Goal: Use online tool/utility: Use online tool/utility

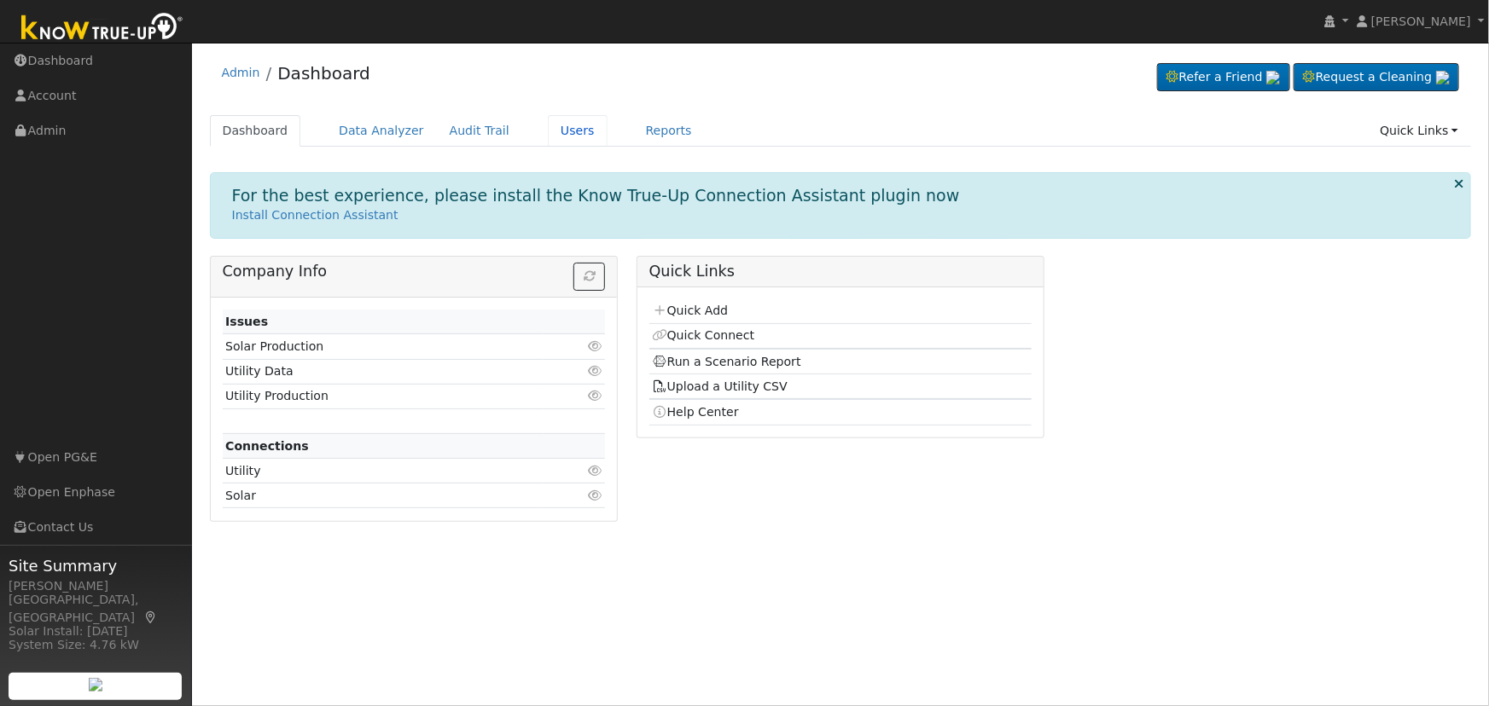
click at [548, 128] on link "Users" at bounding box center [578, 131] width 60 height 32
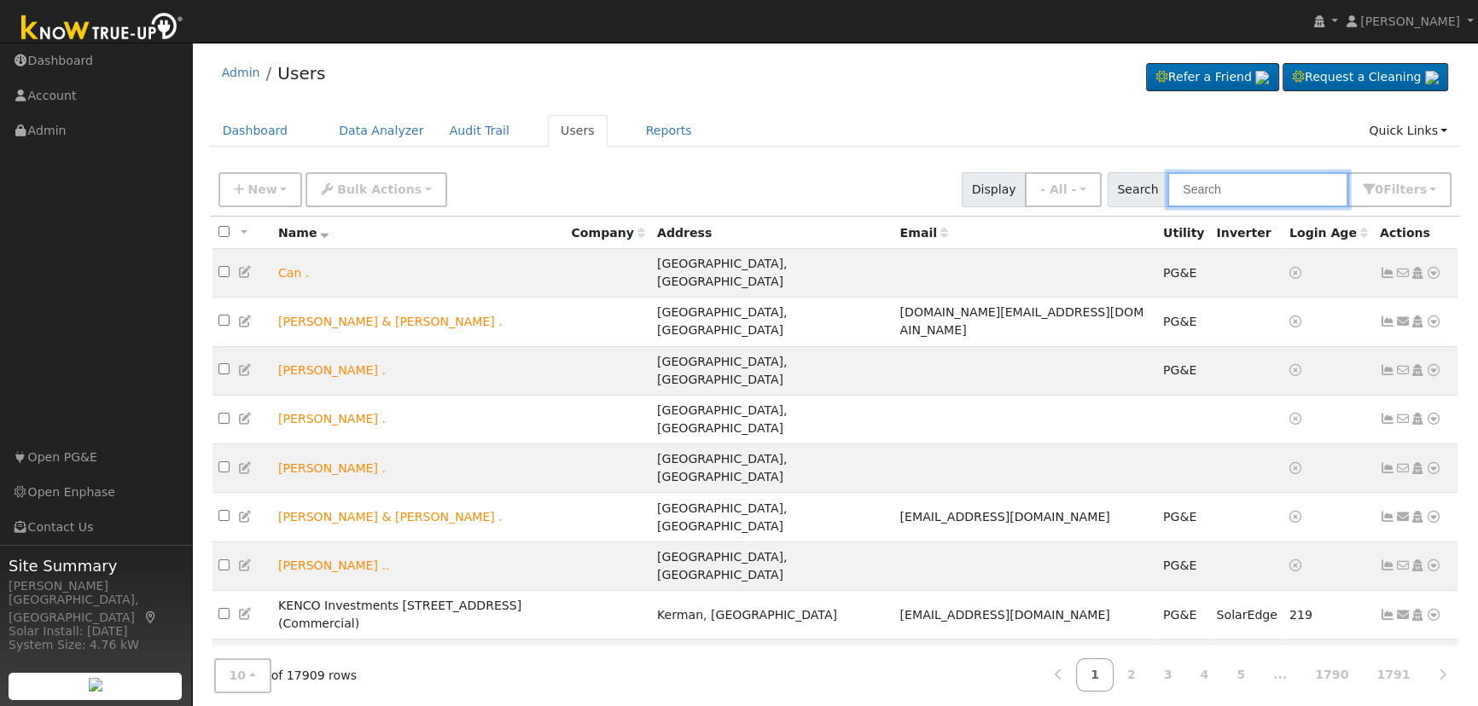
click at [1255, 175] on input "text" at bounding box center [1257, 189] width 181 height 35
paste input "Noah Bulbulian"
type input "Noah Bulbulian"
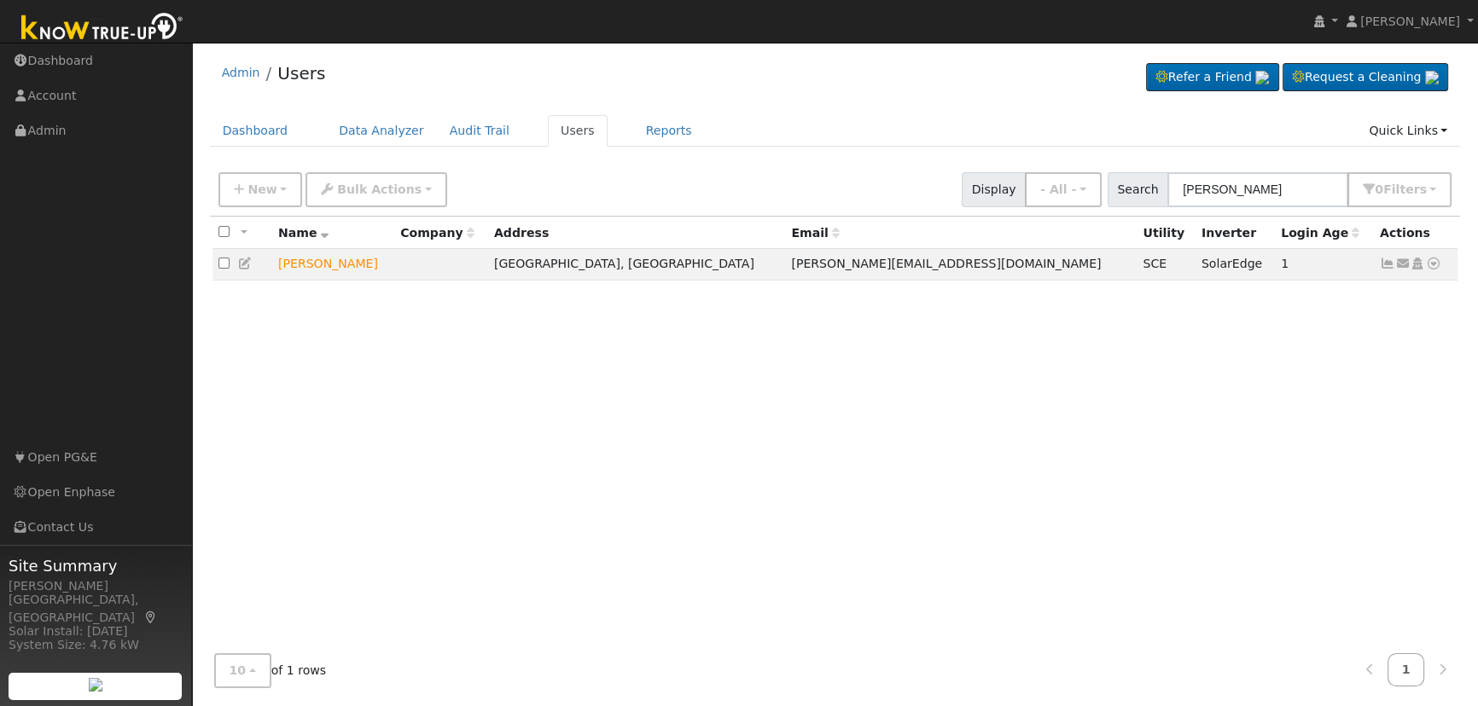
click at [1437, 264] on icon at bounding box center [1433, 264] width 15 height 12
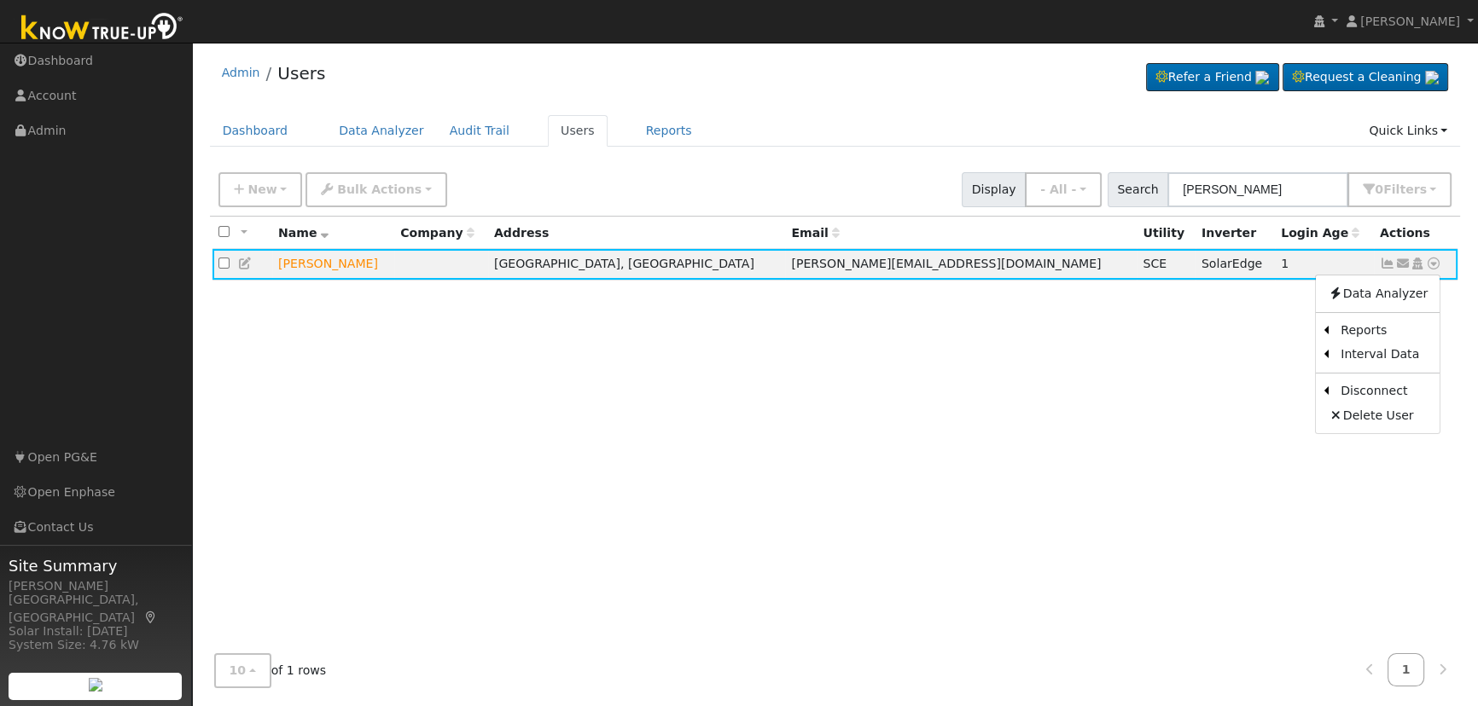
click at [0, 0] on link "Scenario" at bounding box center [0, 0] width 0 height 0
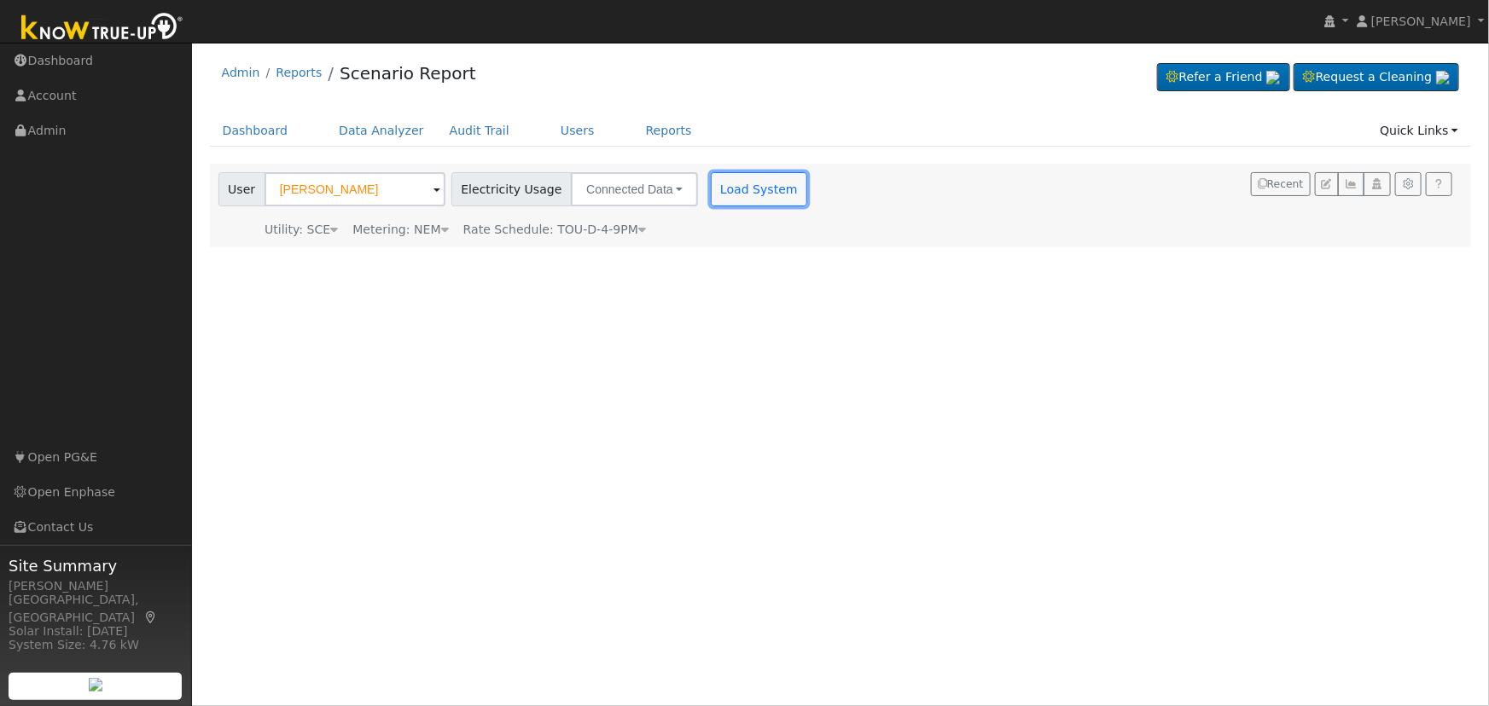
click at [725, 195] on button "Load System" at bounding box center [759, 189] width 97 height 34
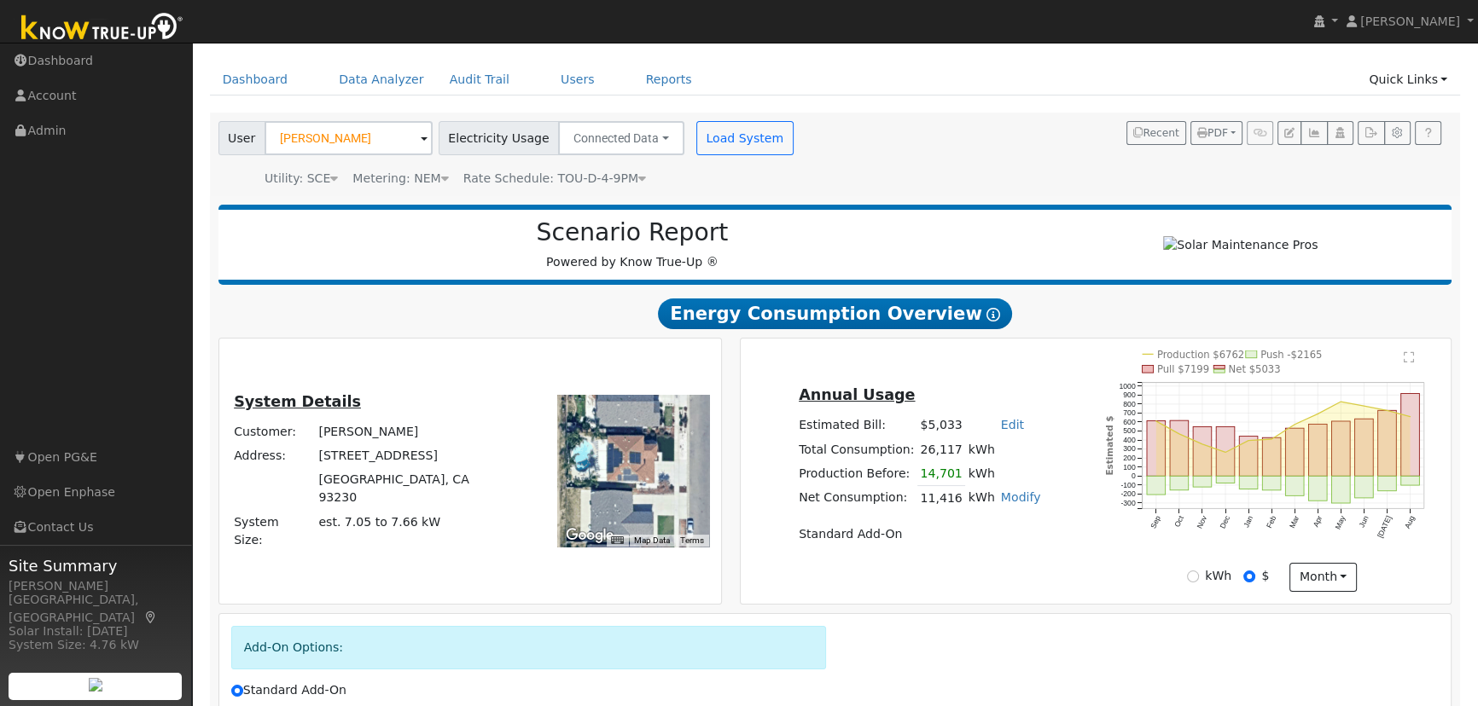
scroll to position [205, 0]
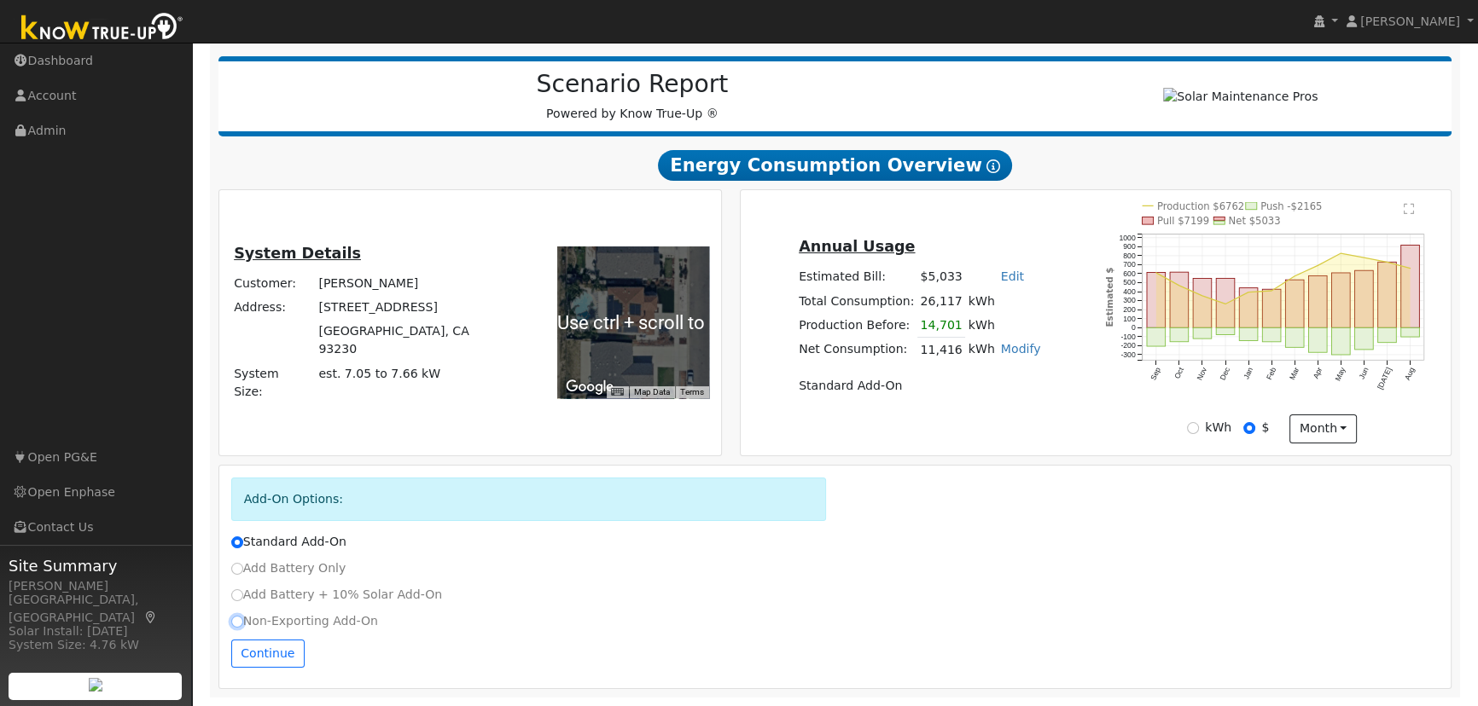
click at [237, 620] on input "Non-Exporting Add-On" at bounding box center [237, 622] width 12 height 12
radio input "true"
radio input "false"
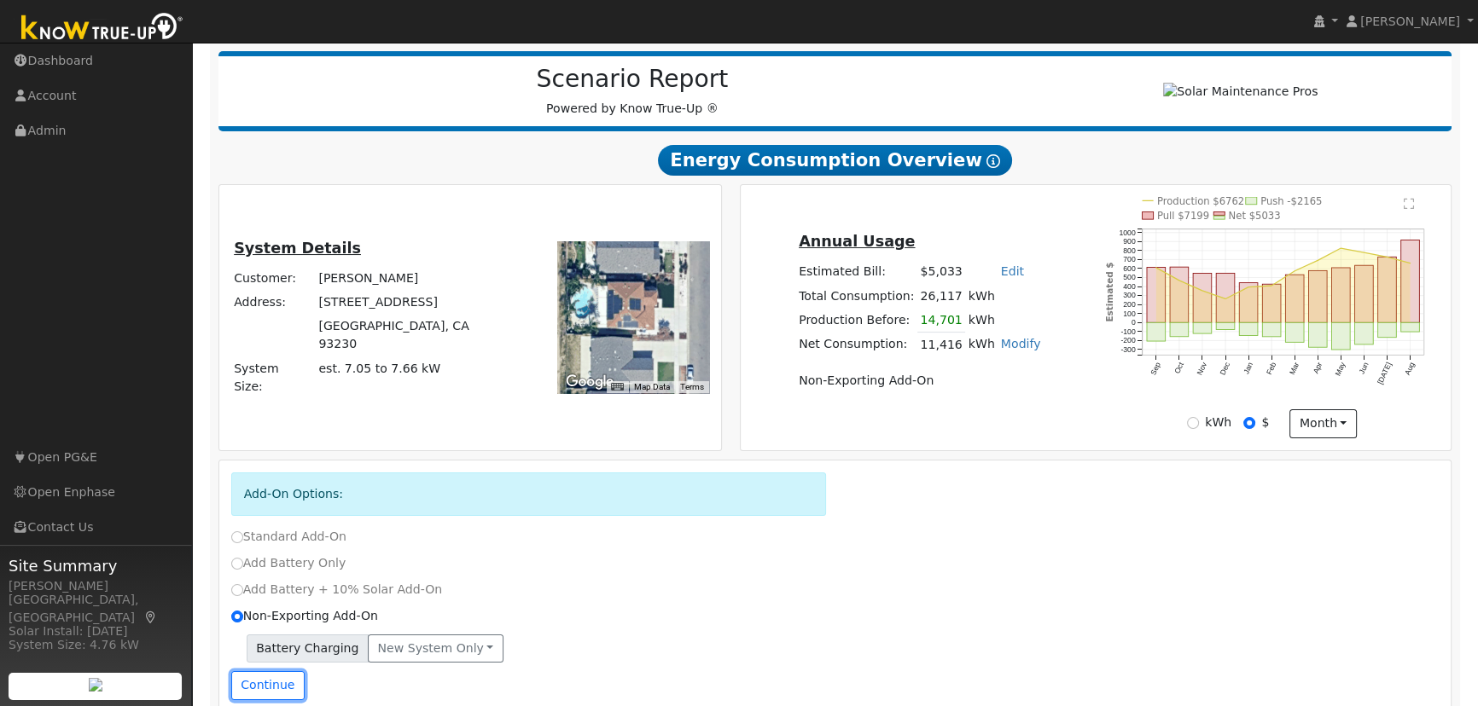
click at [255, 691] on button "Continue" at bounding box center [267, 685] width 73 height 29
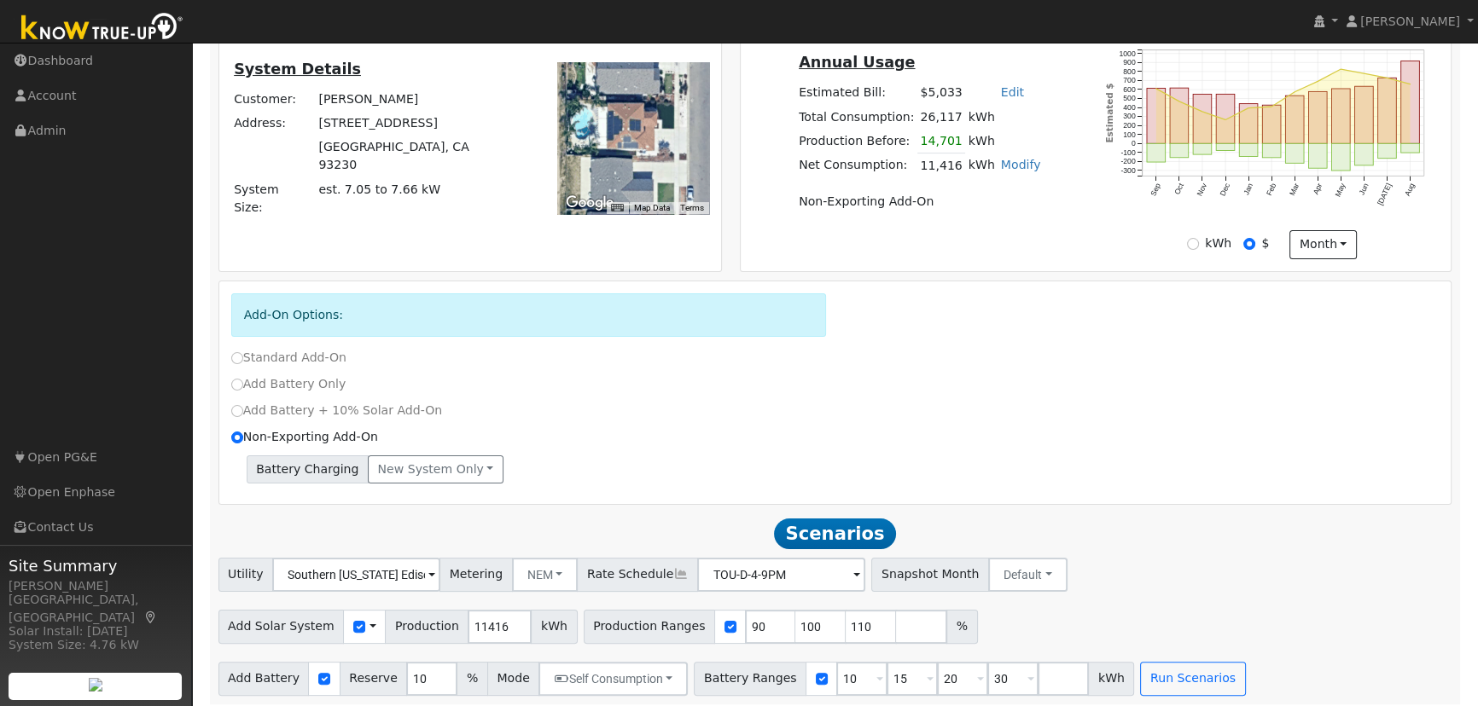
scroll to position [396, 0]
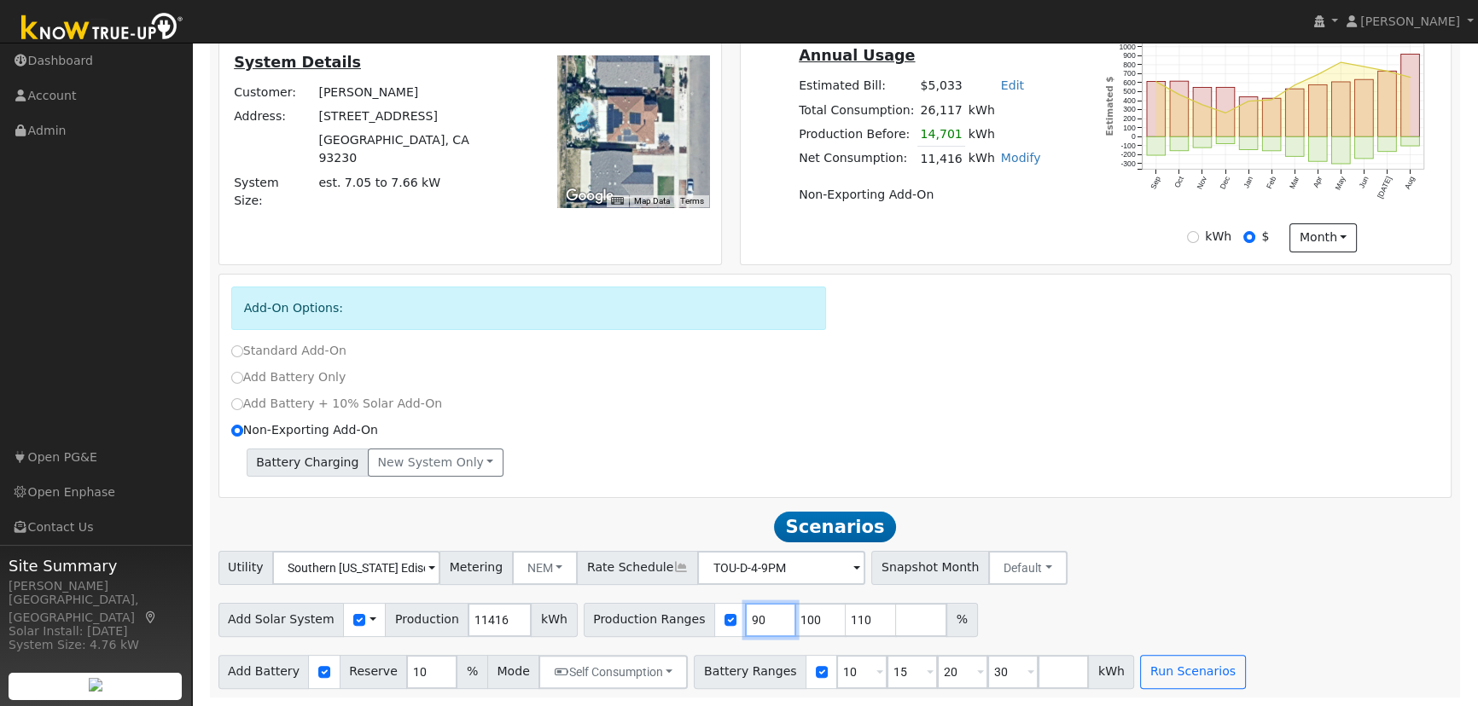
click at [745, 629] on input "90" at bounding box center [770, 620] width 51 height 34
type input "100"
type input "110"
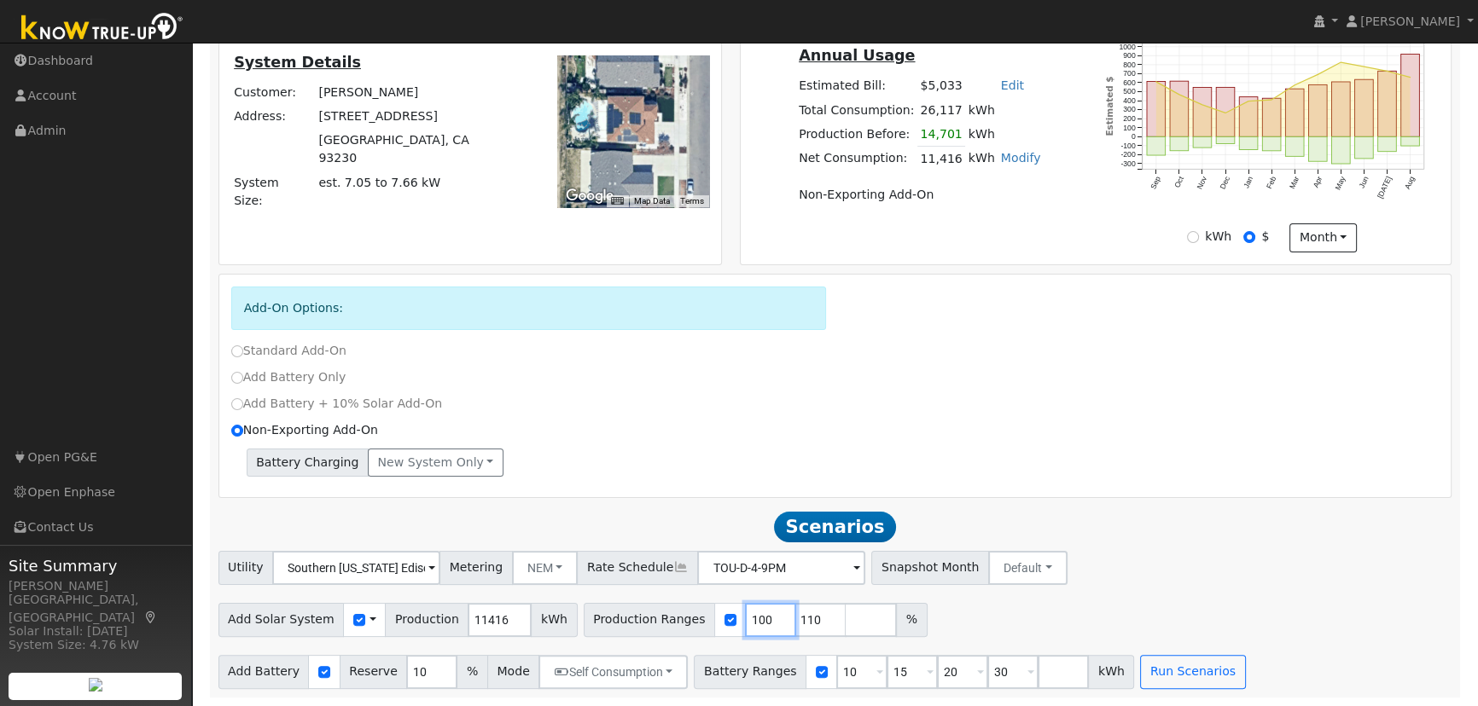
click at [745, 629] on input "100" at bounding box center [770, 620] width 51 height 34
type input "110"
click at [745, 629] on input "110" at bounding box center [770, 620] width 51 height 34
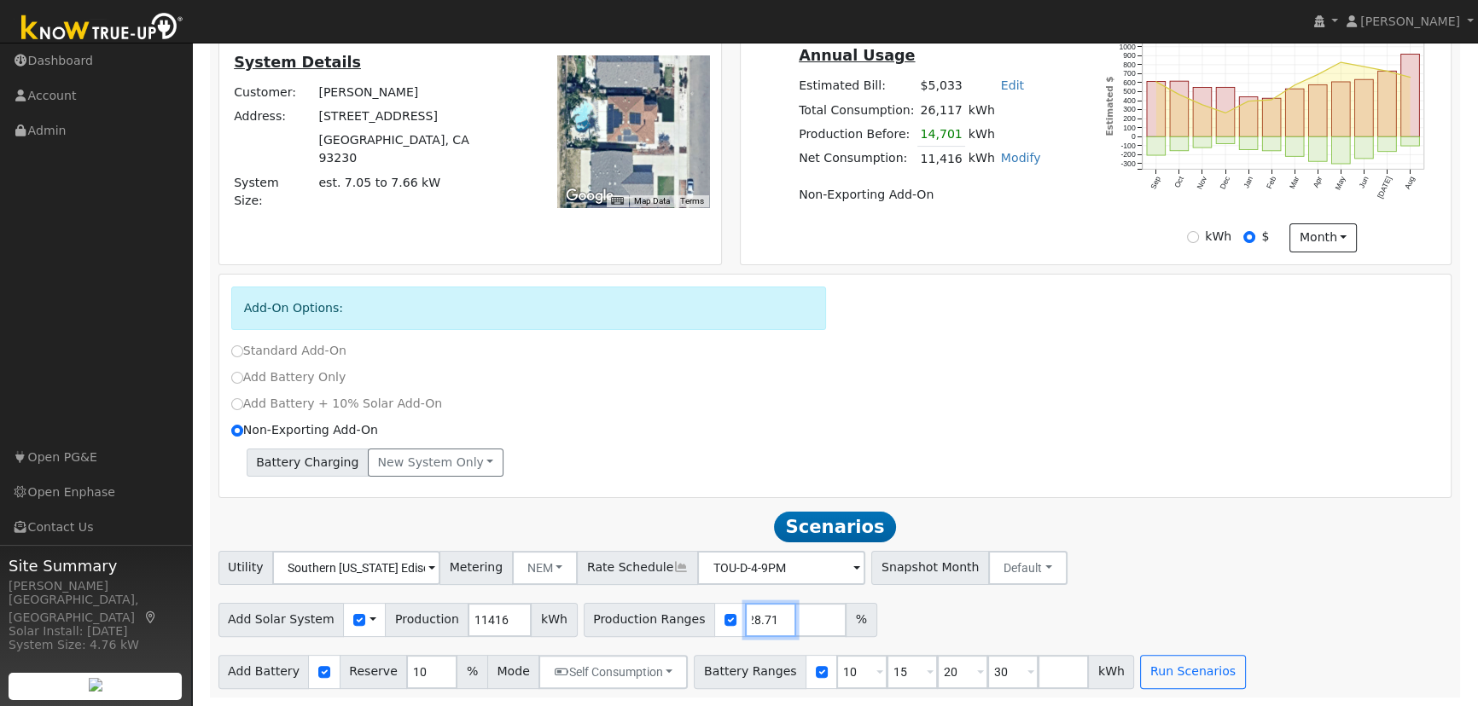
type input "28.71"
click at [1204, 574] on div "Utility Southern California Edison Metering NEM NEM NBT Rate Schedule TOU-D-4-9…" at bounding box center [835, 565] width 1240 height 40
click at [836, 669] on input "10" at bounding box center [861, 672] width 51 height 34
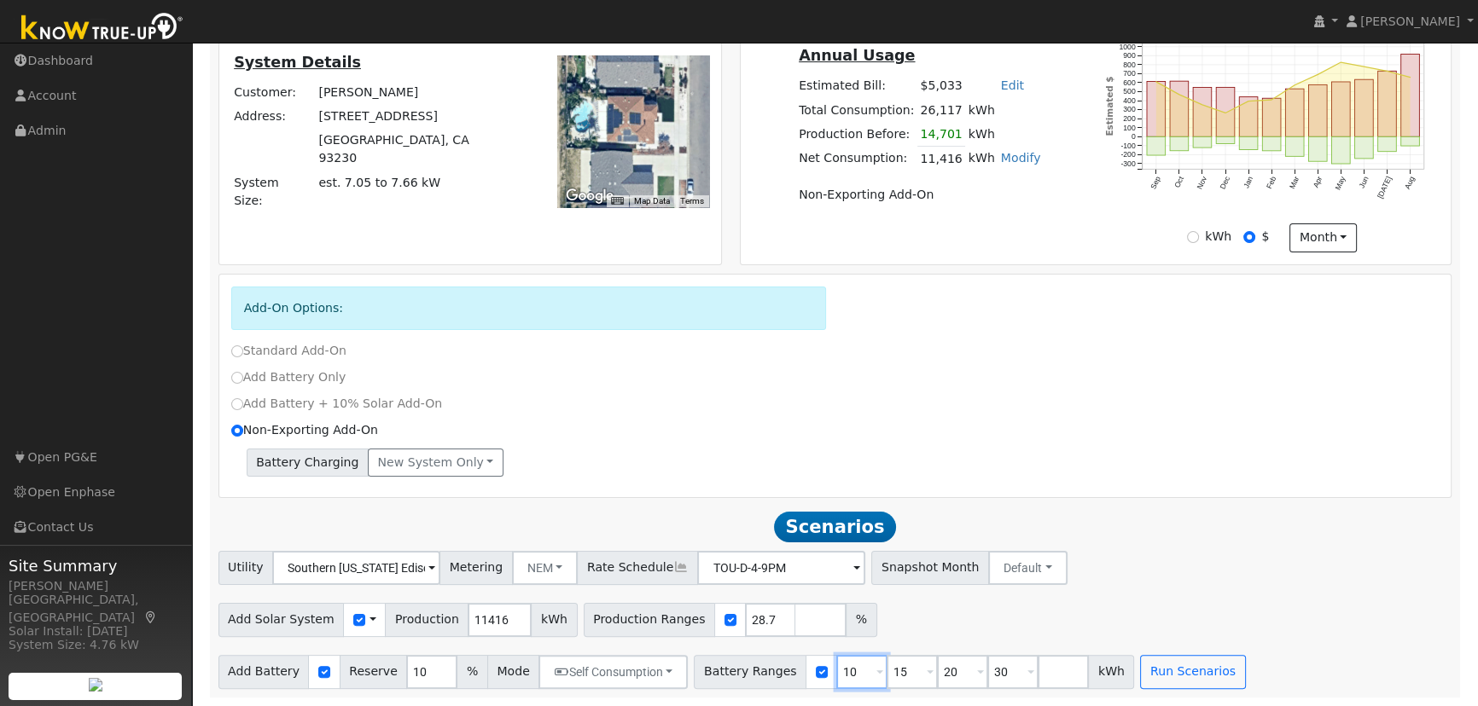
click at [836, 669] on input "10" at bounding box center [861, 672] width 51 height 34
type input "15"
type input "20"
type input "30"
click at [836, 669] on input "15" at bounding box center [861, 672] width 51 height 34
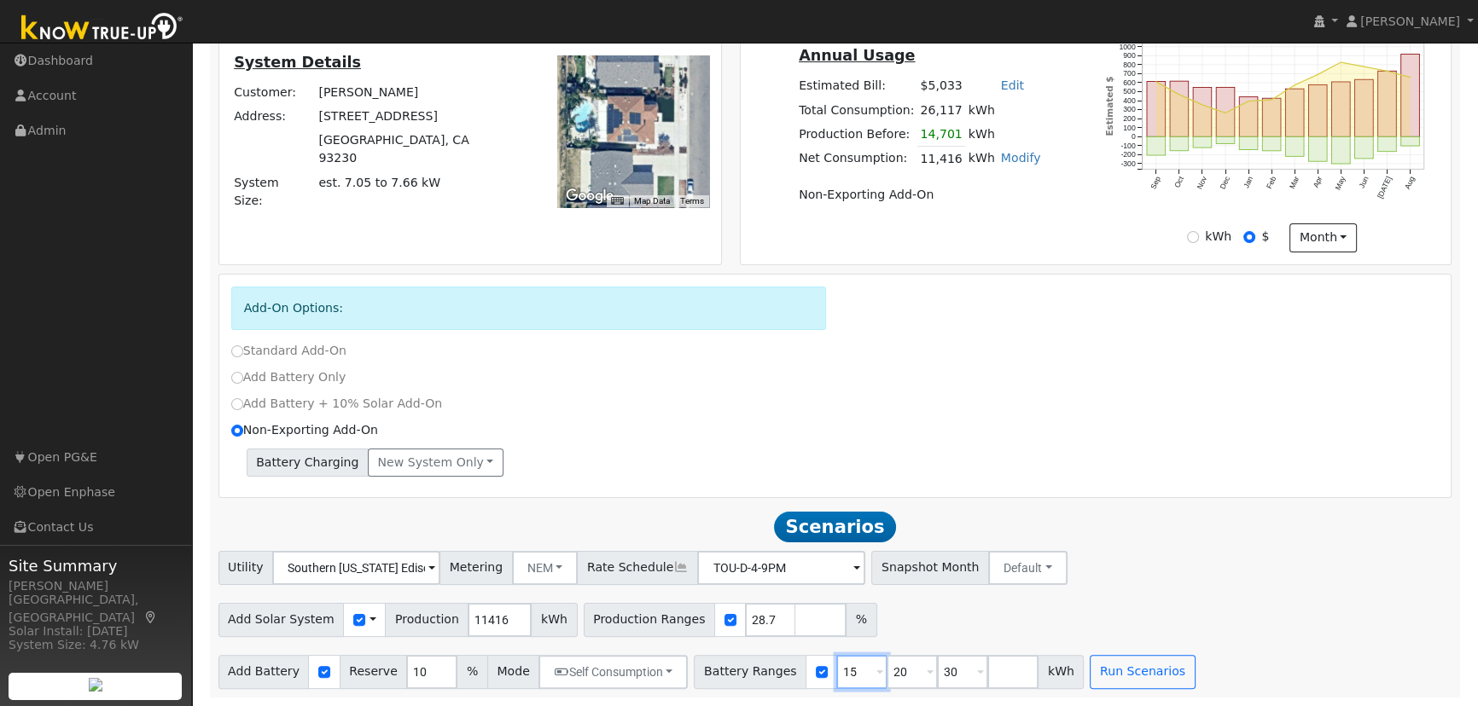
click at [836, 669] on input "15" at bounding box center [861, 672] width 51 height 34
type input "20"
type input "30"
click at [836, 669] on input "20" at bounding box center [861, 672] width 51 height 34
type input "30"
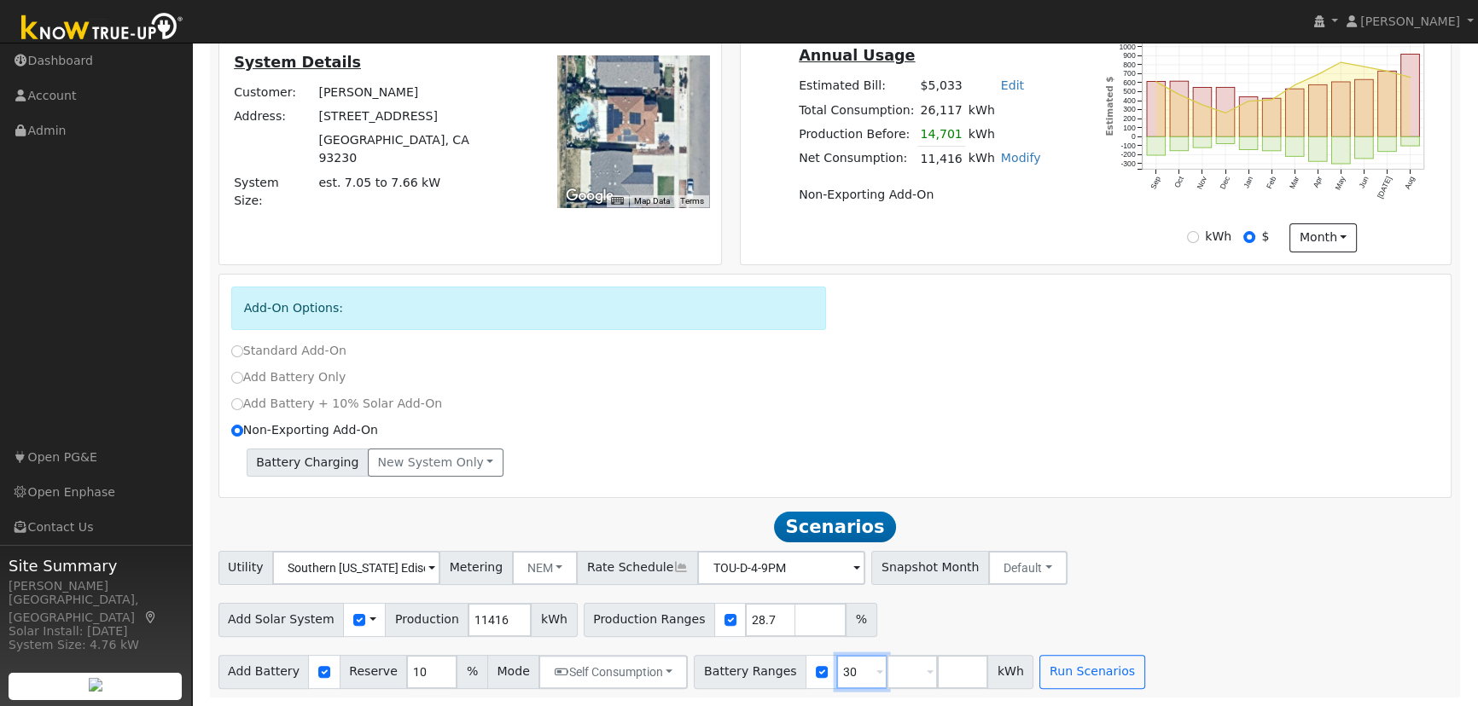
click at [836, 669] on input "30" at bounding box center [861, 672] width 51 height 34
click at [836, 669] on input "number" at bounding box center [861, 672] width 51 height 34
type input "5"
click at [836, 683] on input "5" at bounding box center [861, 672] width 51 height 34
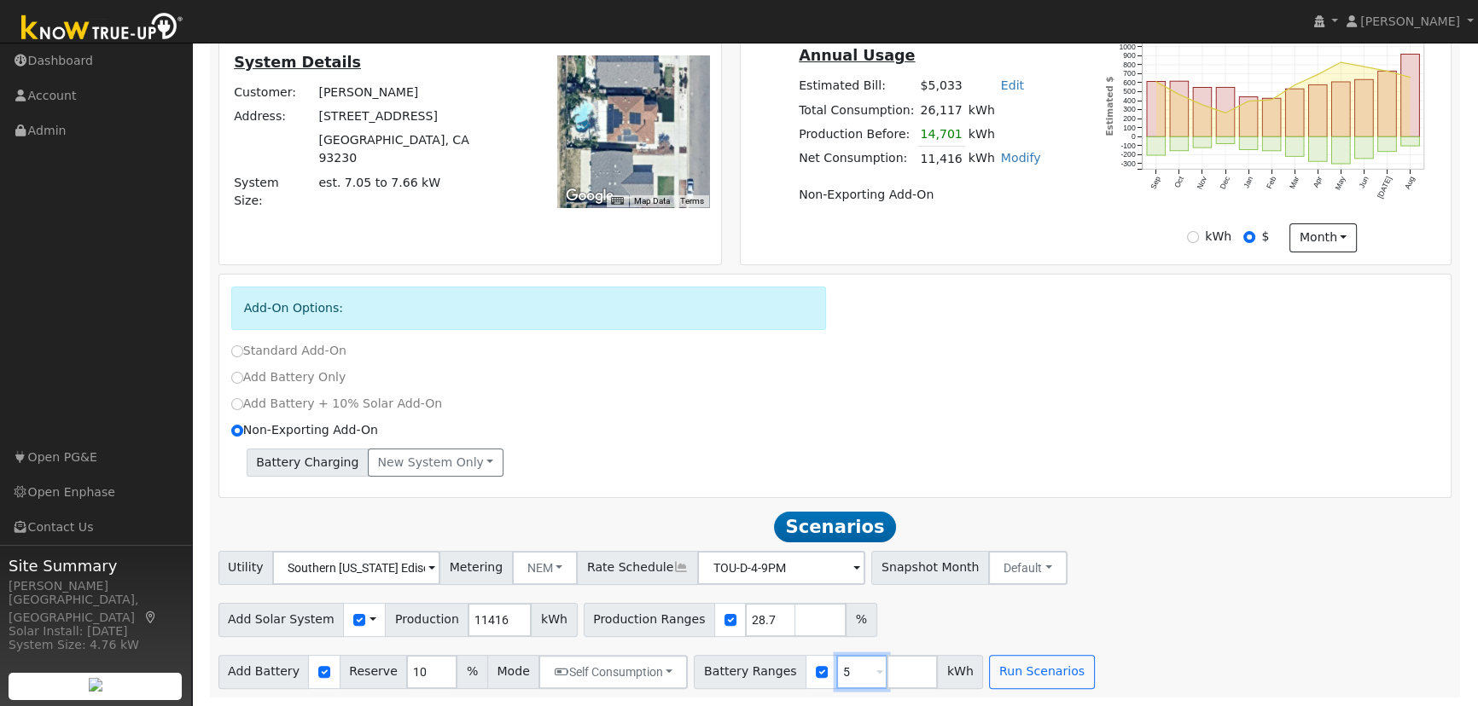
click at [836, 683] on input "5" at bounding box center [861, 672] width 51 height 34
type input "5"
click at [992, 675] on button "Run Scenarios" at bounding box center [1041, 672] width 105 height 34
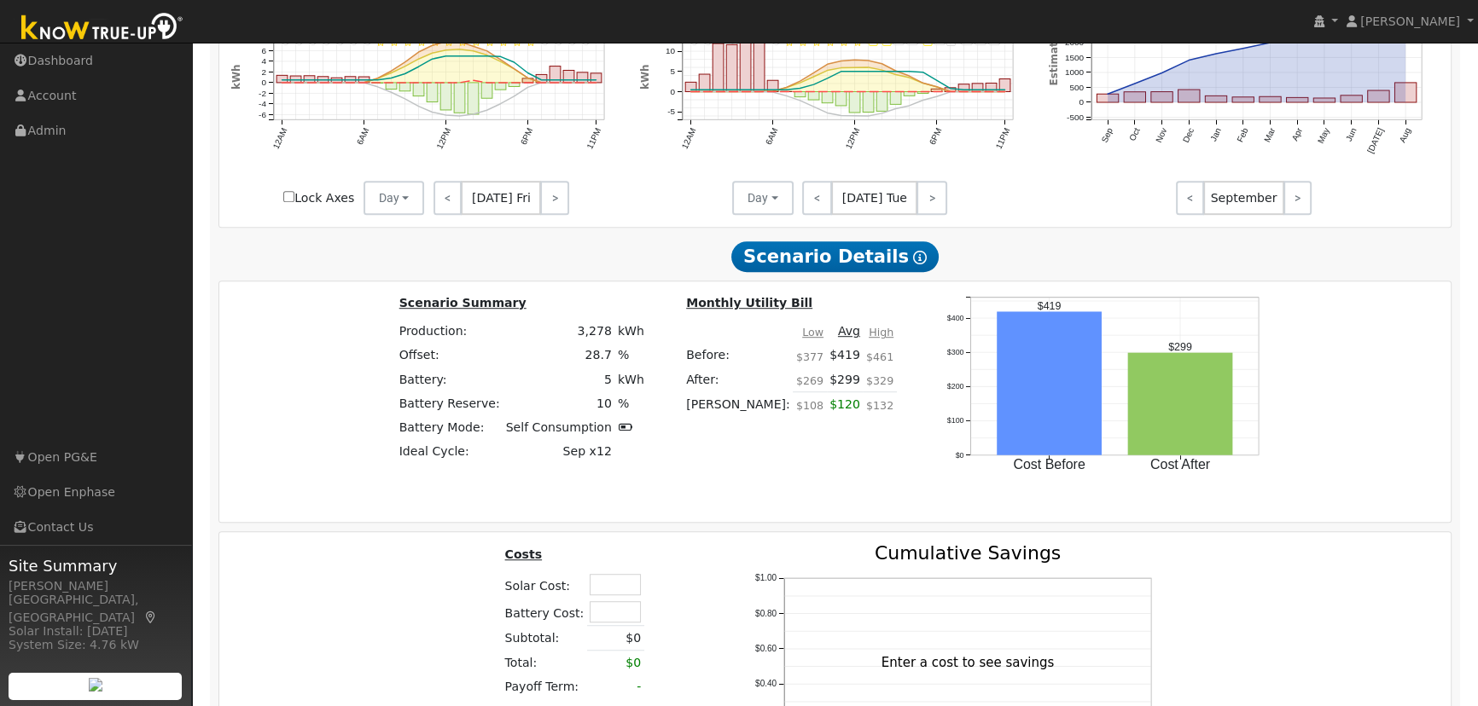
scroll to position [1398, 0]
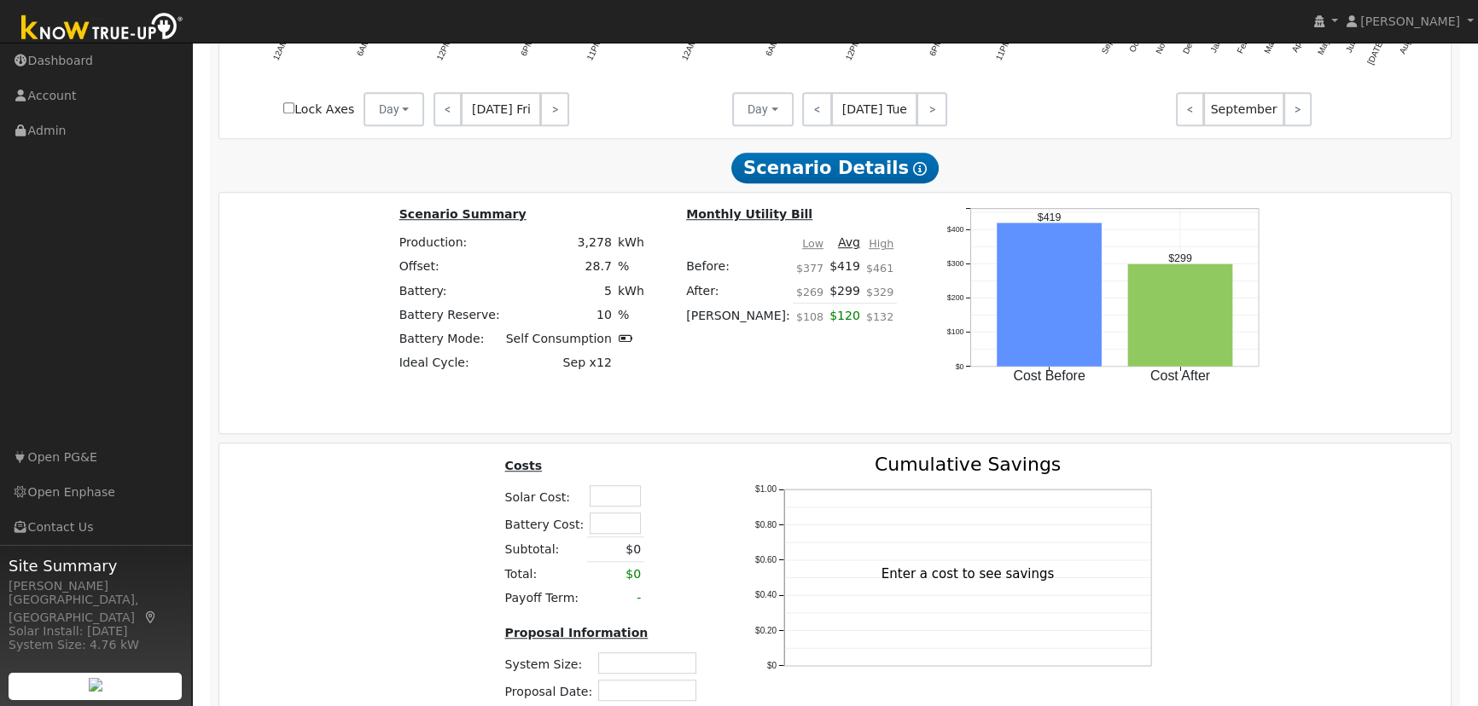
click at [621, 490] on input "text" at bounding box center [615, 495] width 51 height 21
type input "$22,700"
click at [683, 478] on th at bounding box center [690, 469] width 31 height 26
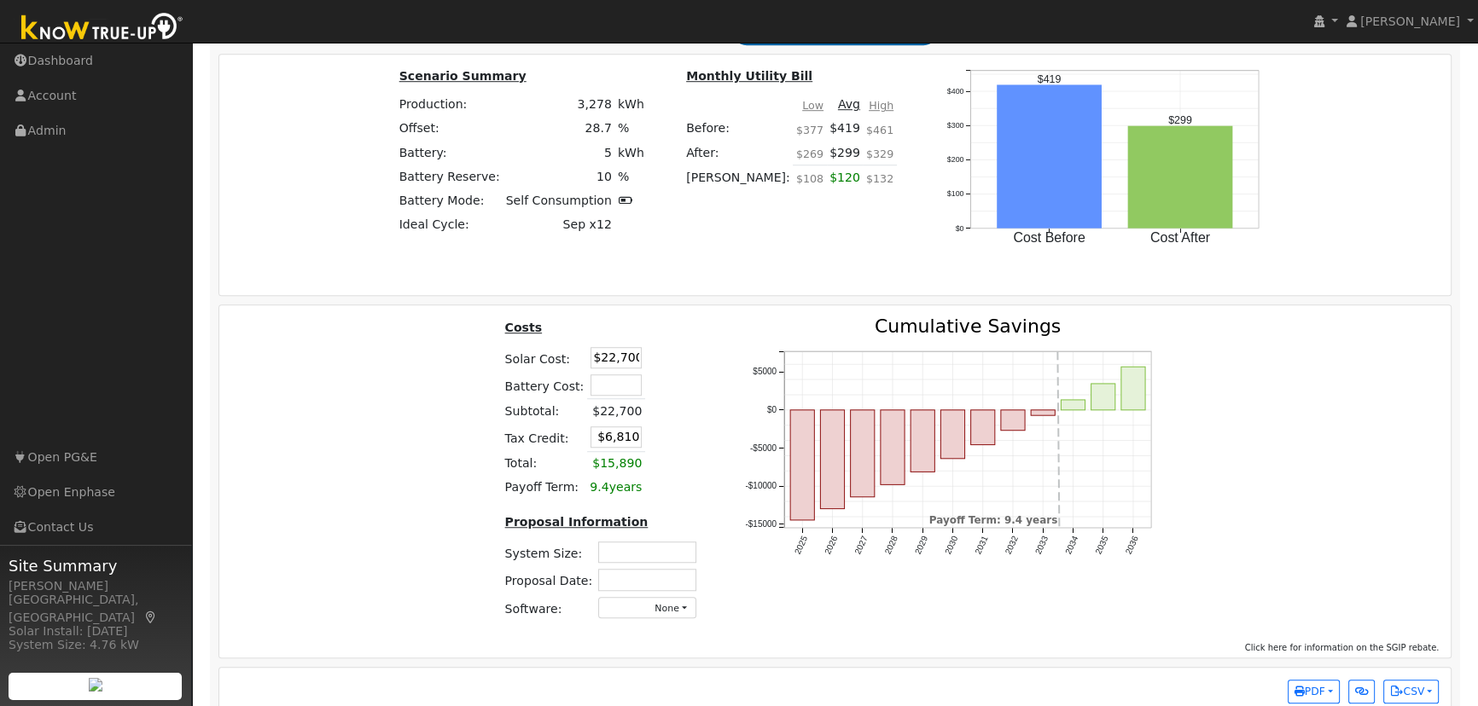
scroll to position [1553, 0]
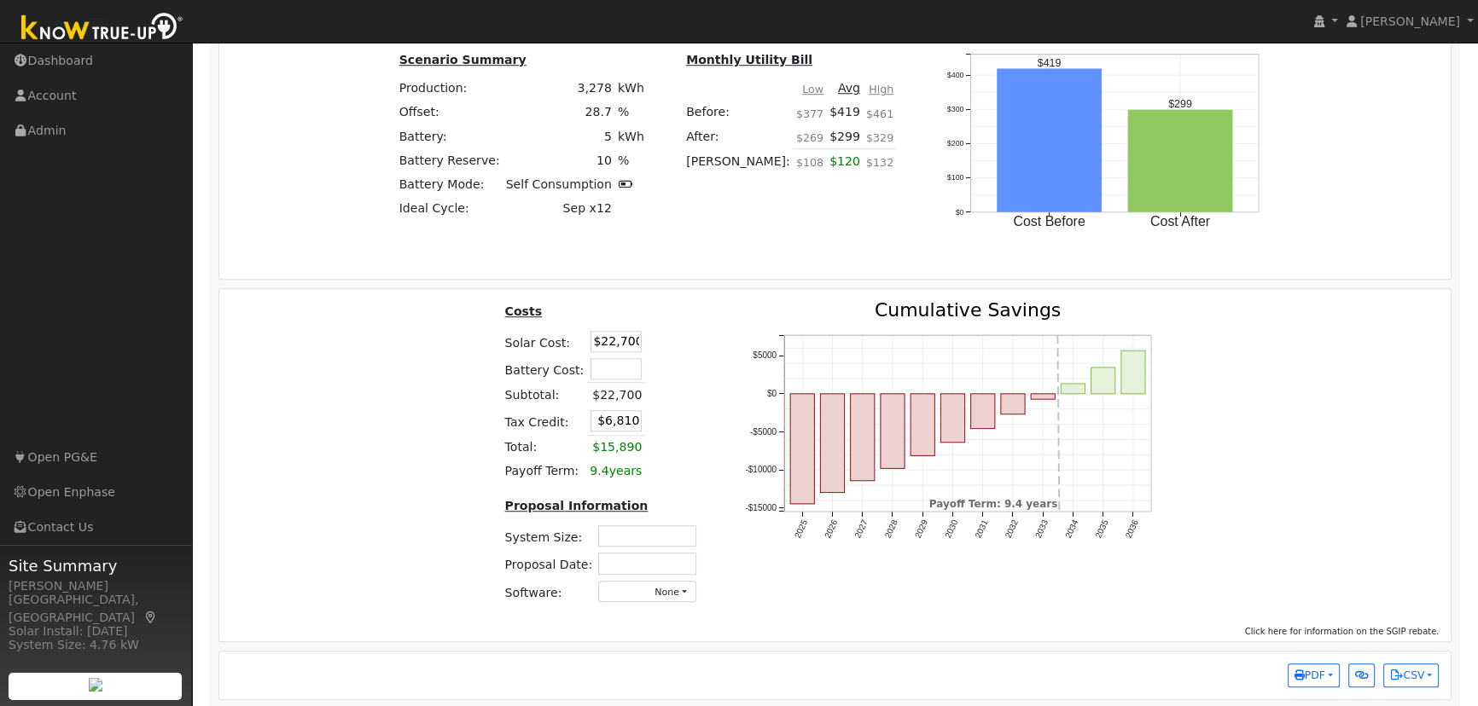
click at [625, 526] on td at bounding box center [647, 536] width 104 height 27
click at [623, 535] on input "text" at bounding box center [647, 536] width 98 height 21
type input "2.07"
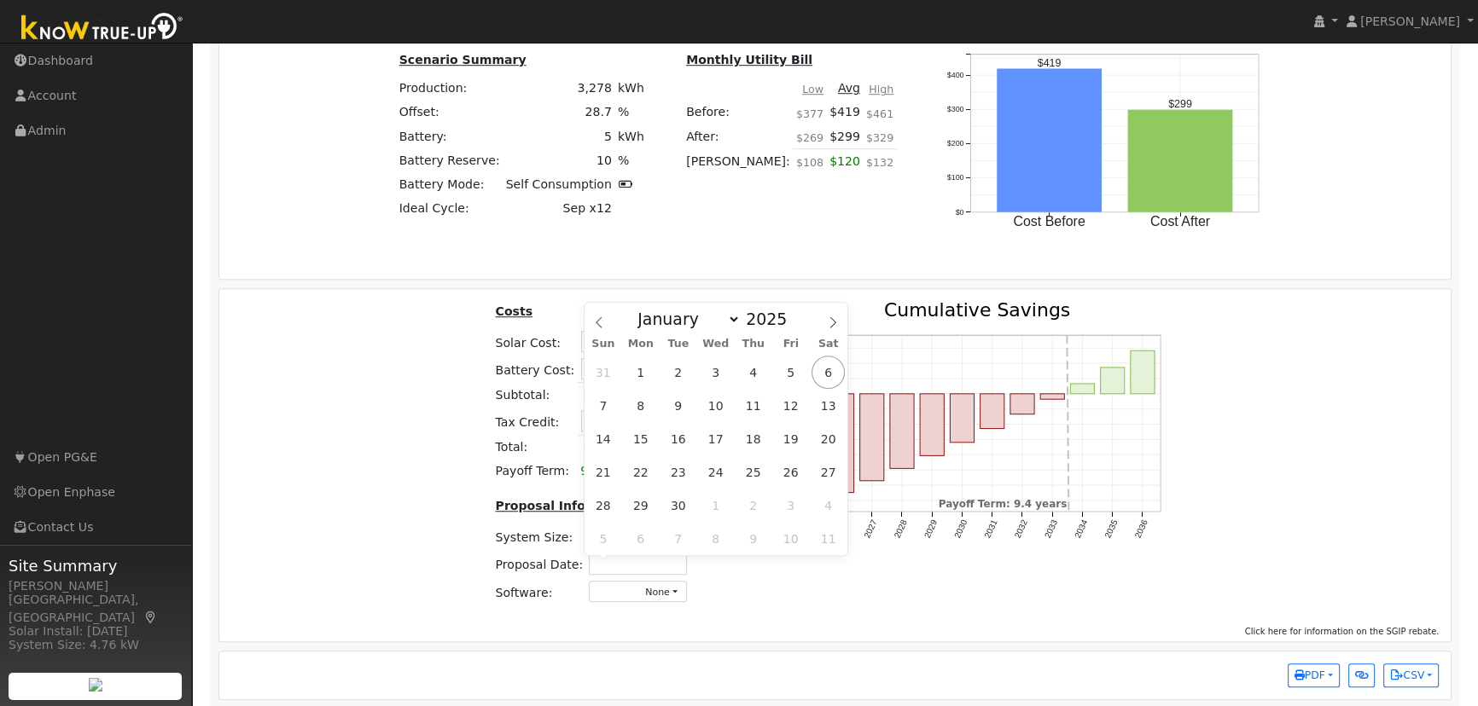
click at [665, 571] on input "text" at bounding box center [638, 563] width 98 height 21
click at [822, 371] on span "6" at bounding box center [827, 372] width 33 height 33
type input "09/06/2025"
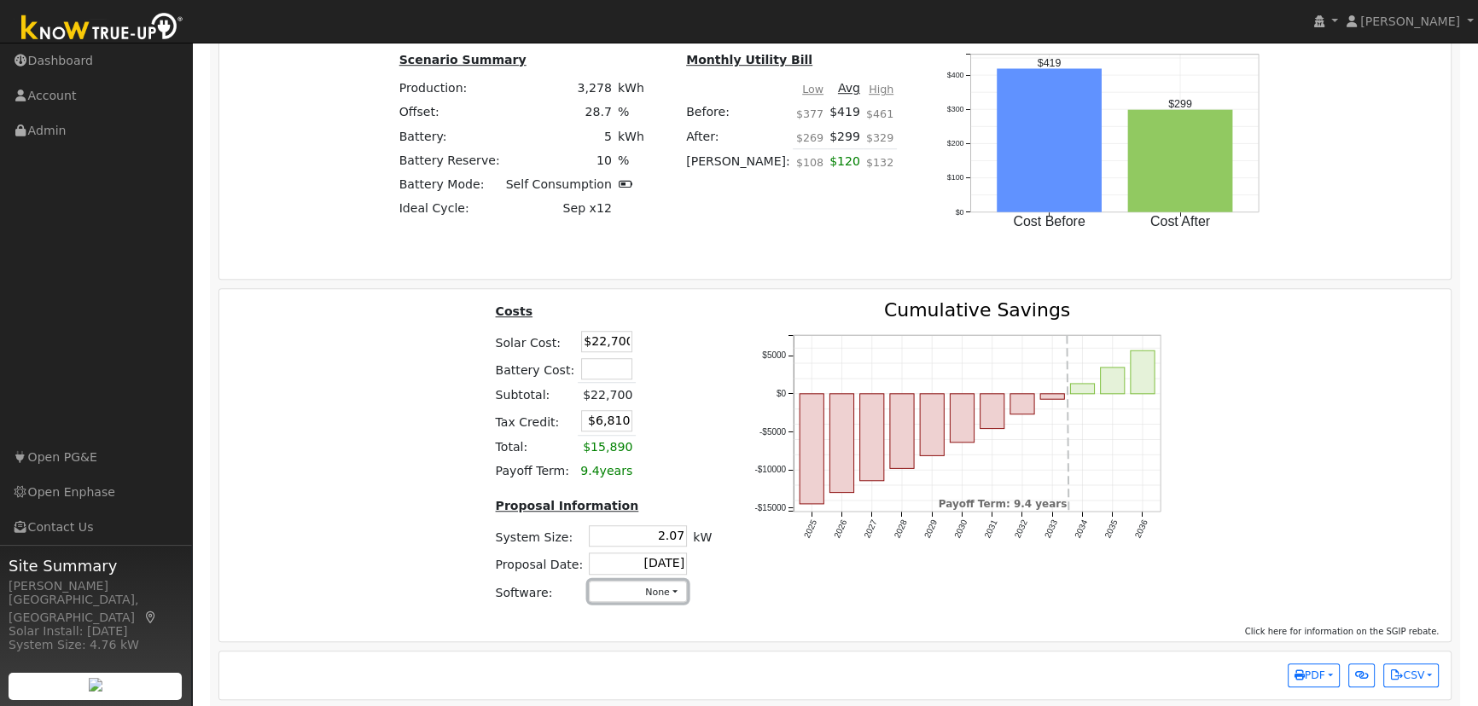
click at [640, 587] on button "None" at bounding box center [638, 591] width 98 height 21
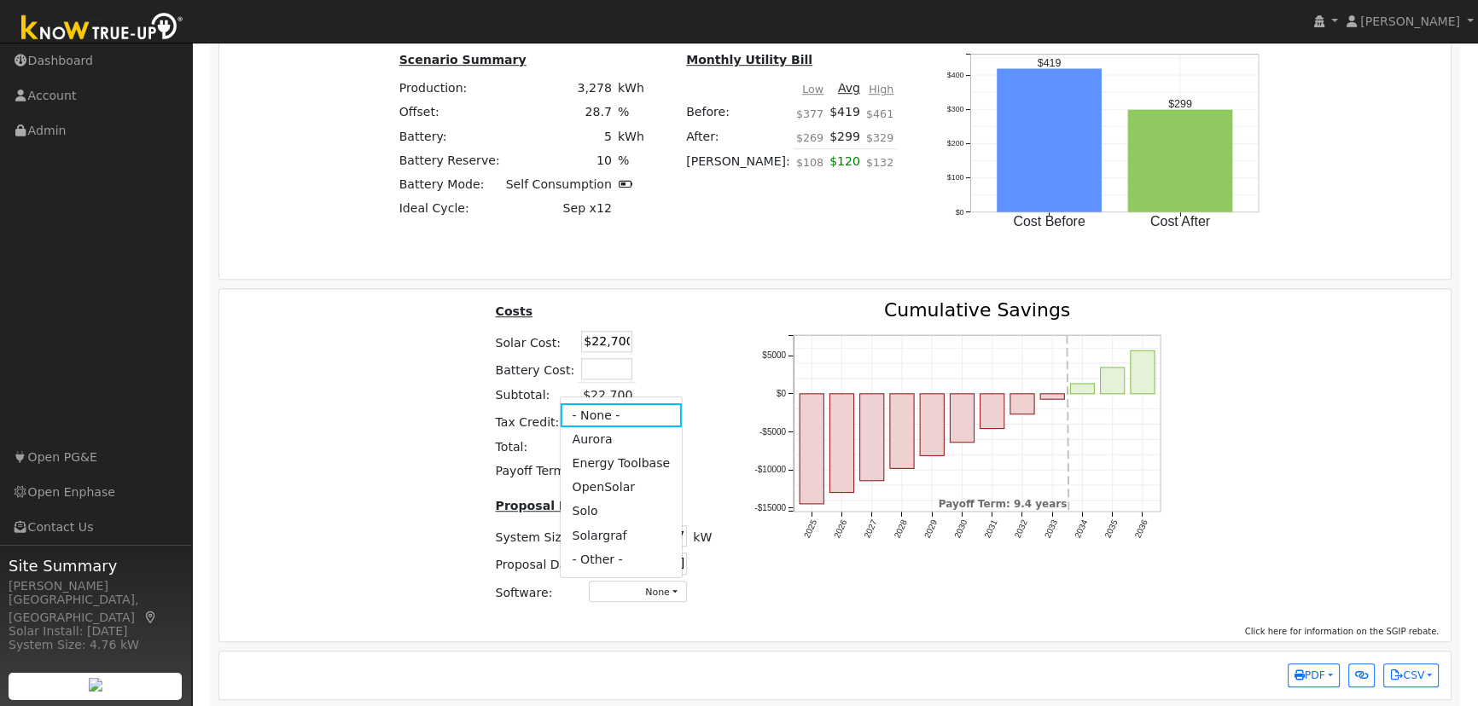
click at [600, 439] on link "Aurora" at bounding box center [621, 439] width 122 height 24
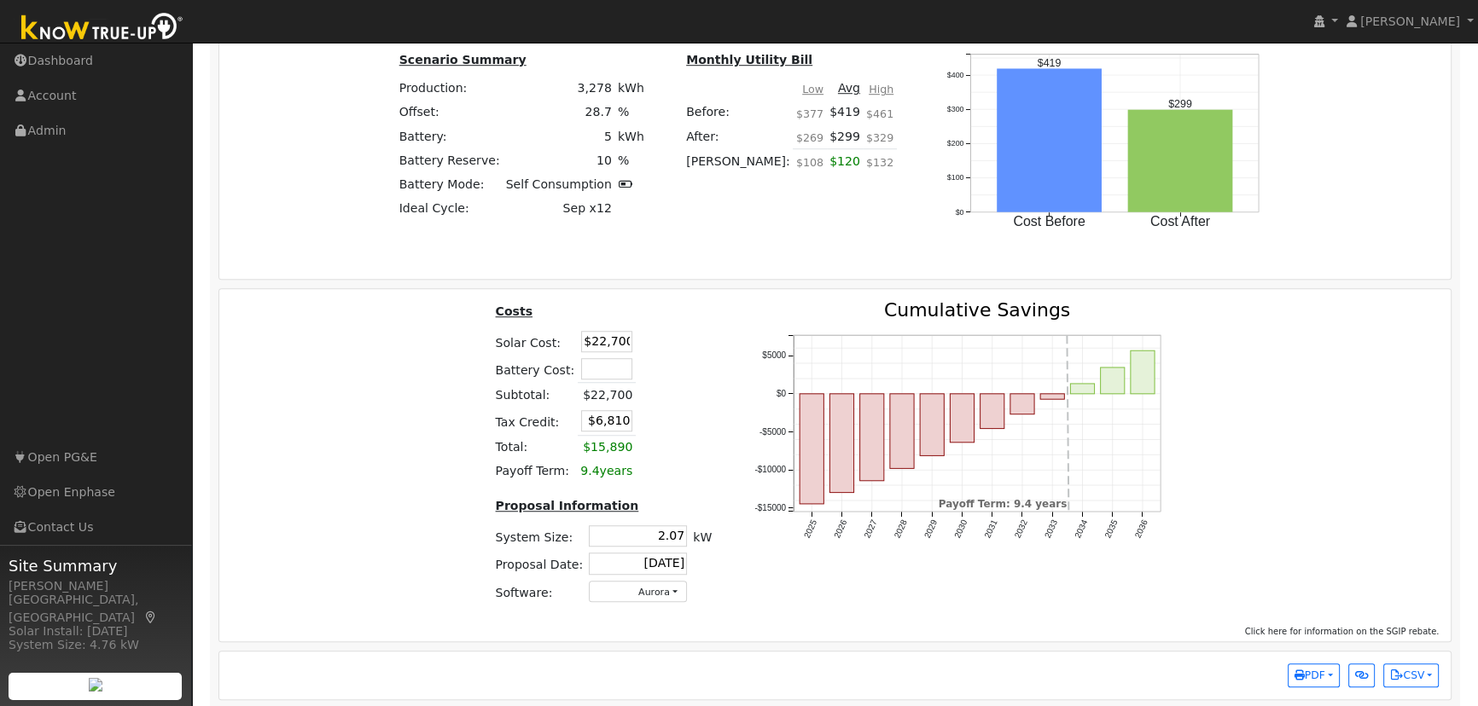
click at [1252, 437] on div "Costs Solar Cost: $22,700 Battery Cost: Subtotal: $22,700 Tax Credit: $6,810 To…" at bounding box center [835, 459] width 1244 height 316
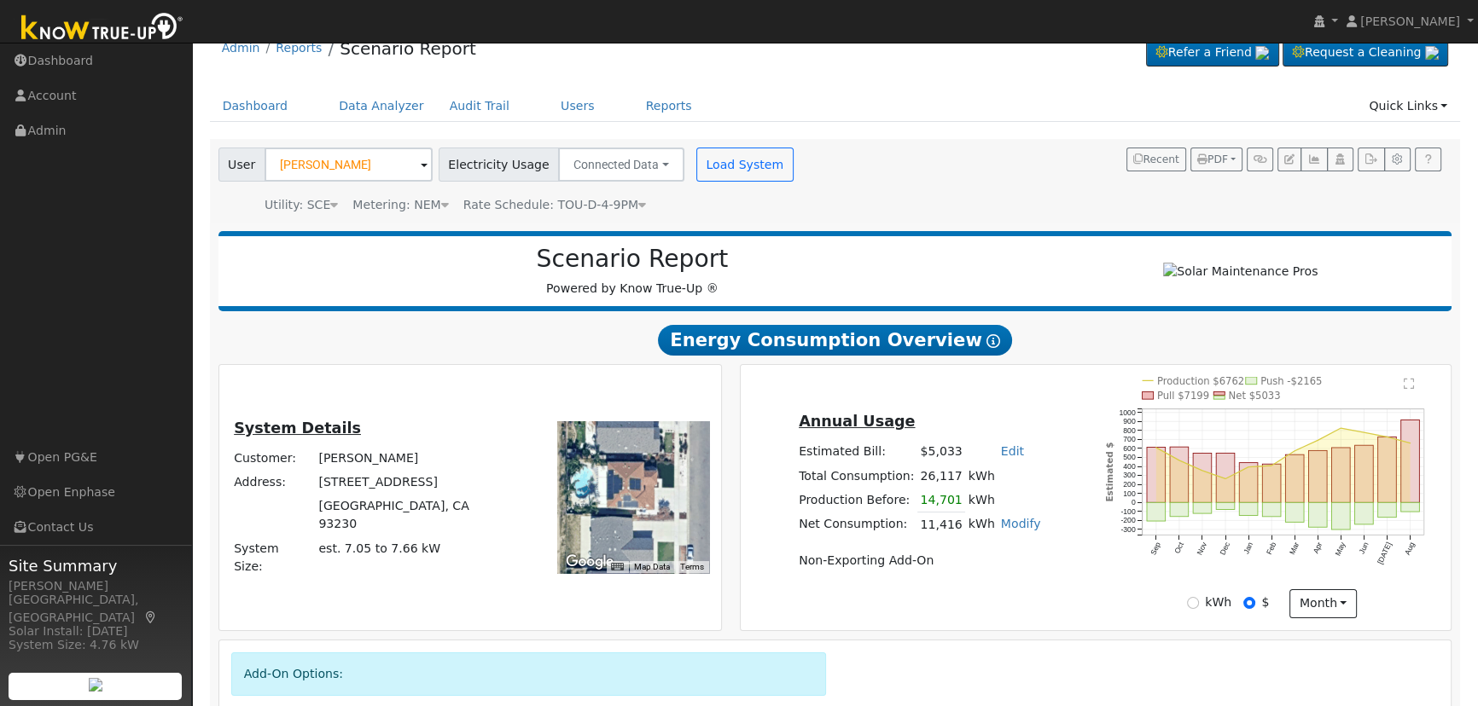
scroll to position [0, 0]
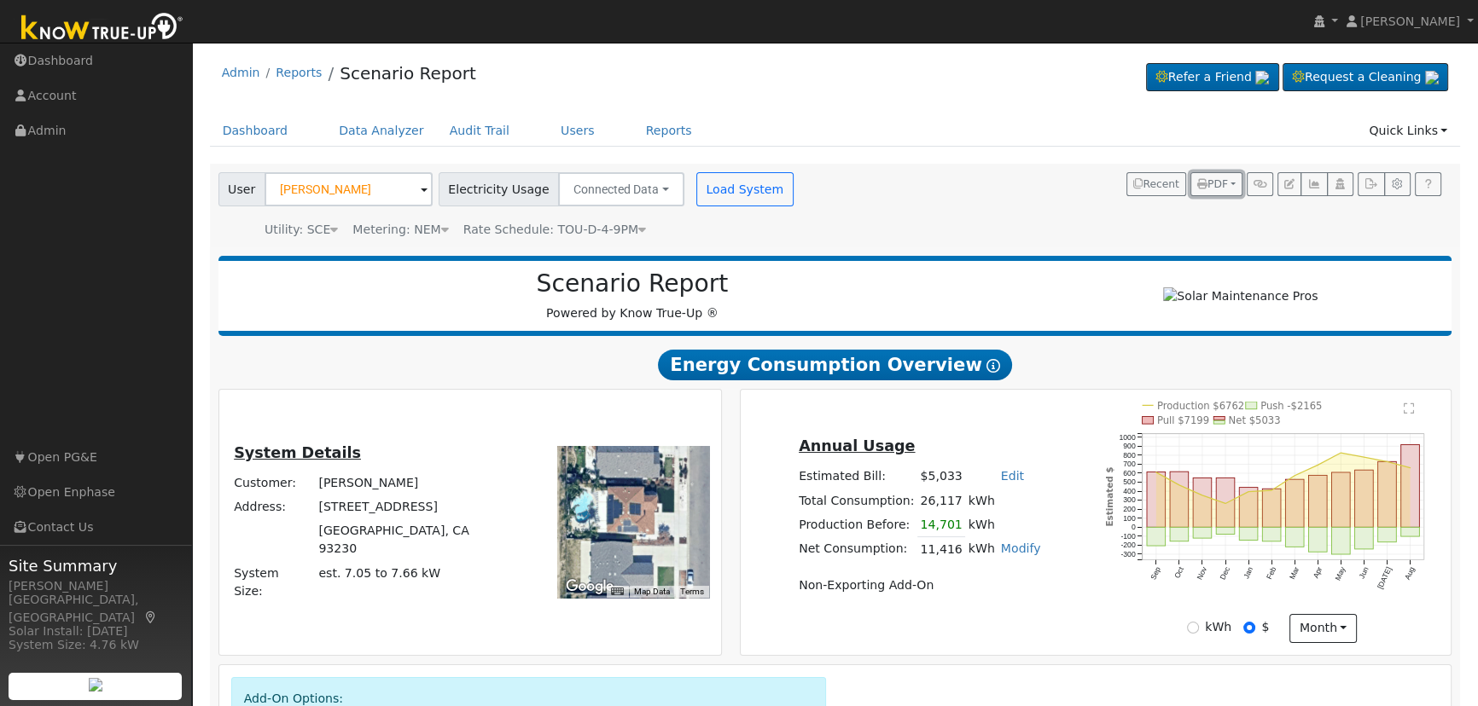
click at [1223, 178] on span "PDF" at bounding box center [1212, 184] width 31 height 12
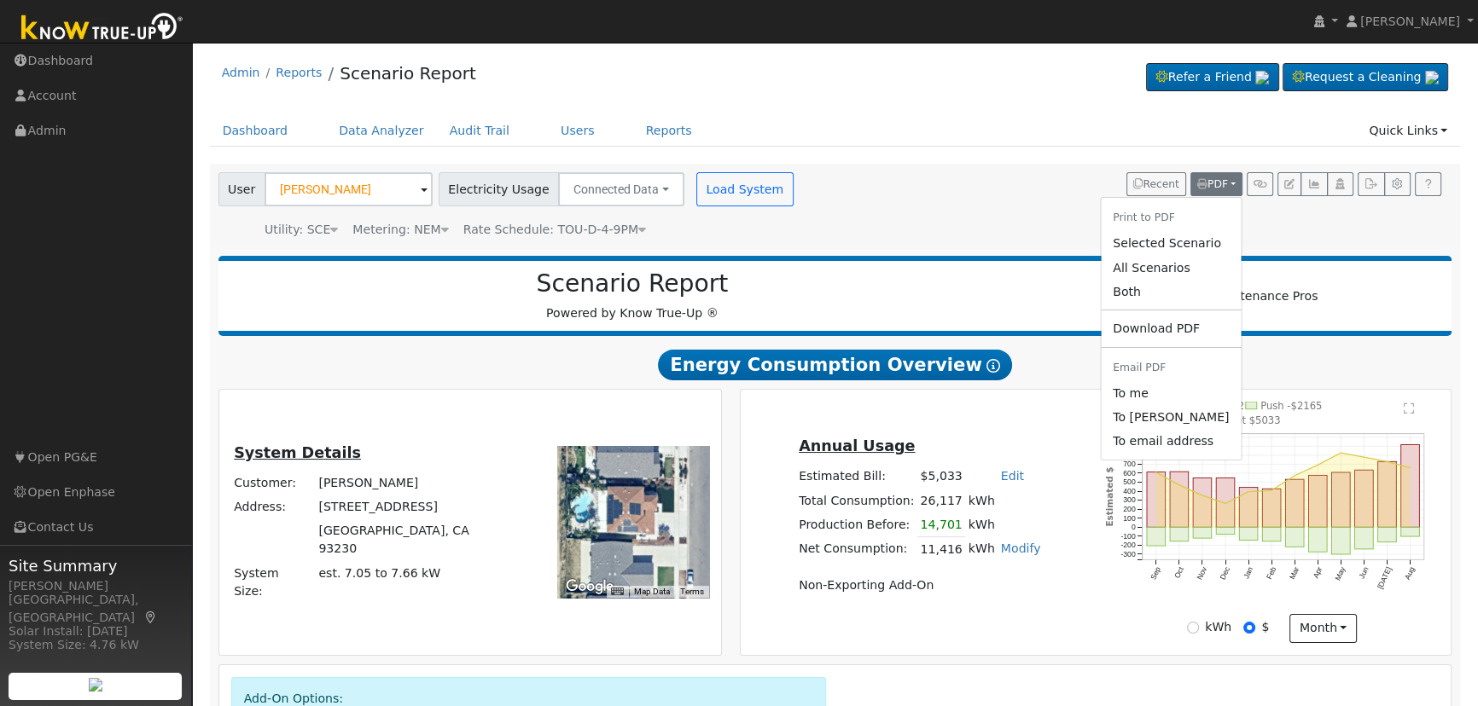
click at [1155, 284] on link "Both" at bounding box center [1171, 292] width 140 height 24
